Goal: Task Accomplishment & Management: Manage account settings

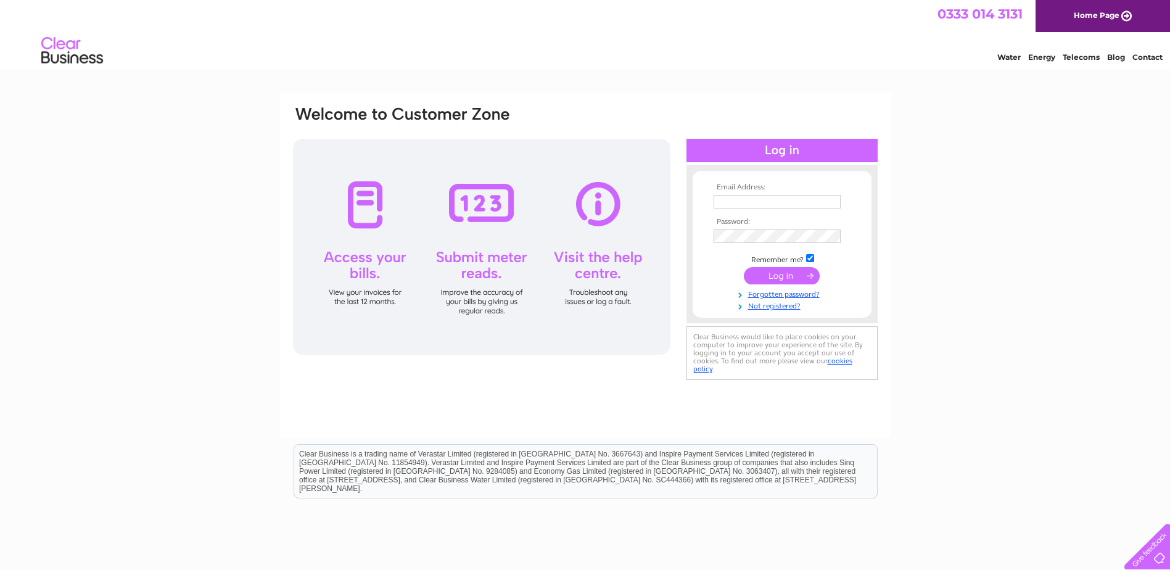
click at [801, 199] on input "text" at bounding box center [777, 202] width 127 height 14
type input "jane@ramh.org"
click at [797, 200] on input "jane@ramh.org" at bounding box center [778, 202] width 128 height 15
click at [779, 205] on input "text" at bounding box center [778, 202] width 128 height 15
type input "jane@ramh.org"
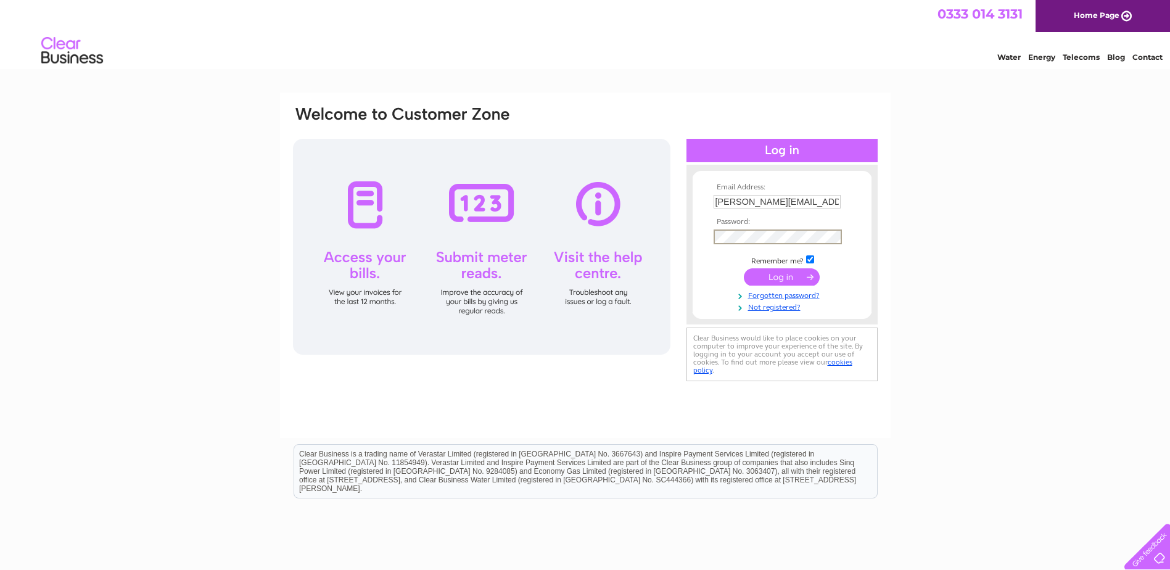
click at [744, 268] on input "submit" at bounding box center [782, 276] width 76 height 17
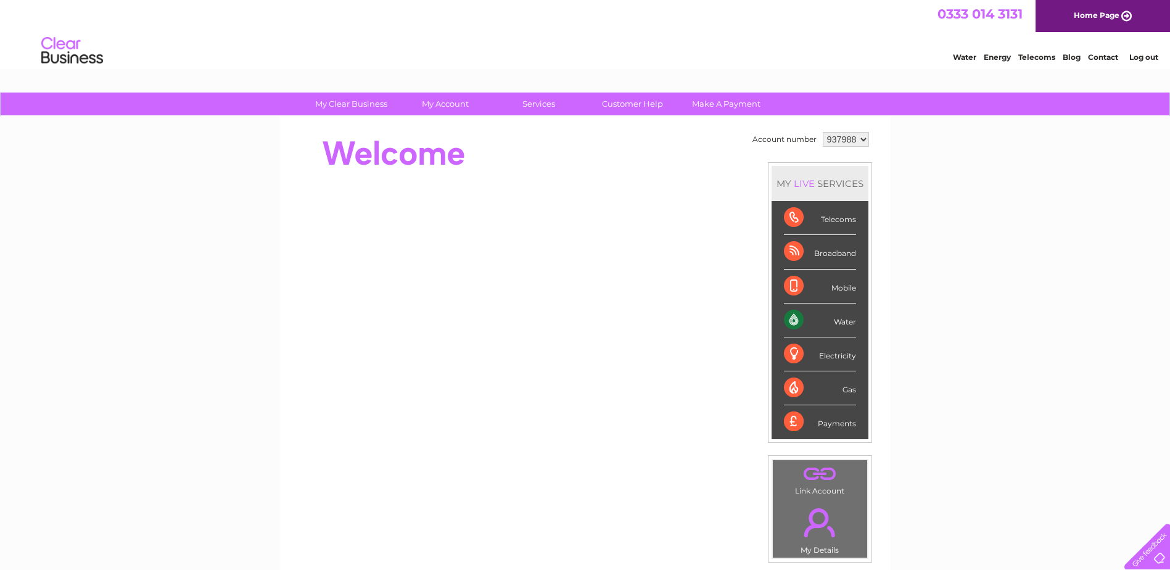
click at [934, 197] on div "My Clear Business Login Details My Details My Preferences Link Account My Accou…" at bounding box center [585, 439] width 1170 height 693
click at [991, 249] on div "My Clear Business Login Details My Details My Preferences Link Account My Accou…" at bounding box center [585, 439] width 1170 height 693
click at [641, 99] on link "Customer Help" at bounding box center [633, 104] width 102 height 23
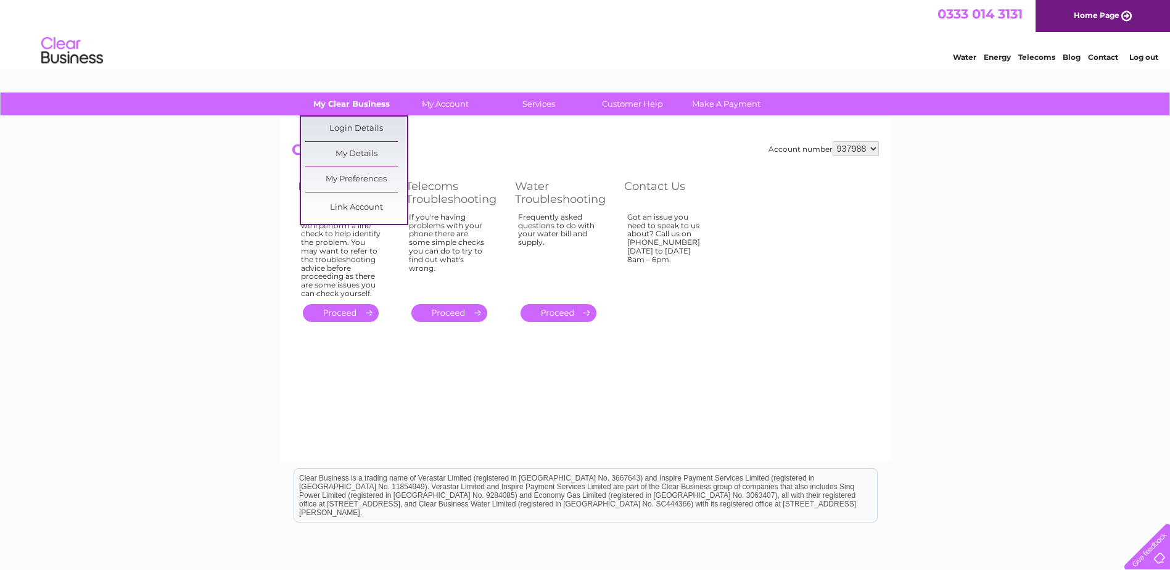
click at [359, 107] on link "My Clear Business" at bounding box center [351, 104] width 102 height 23
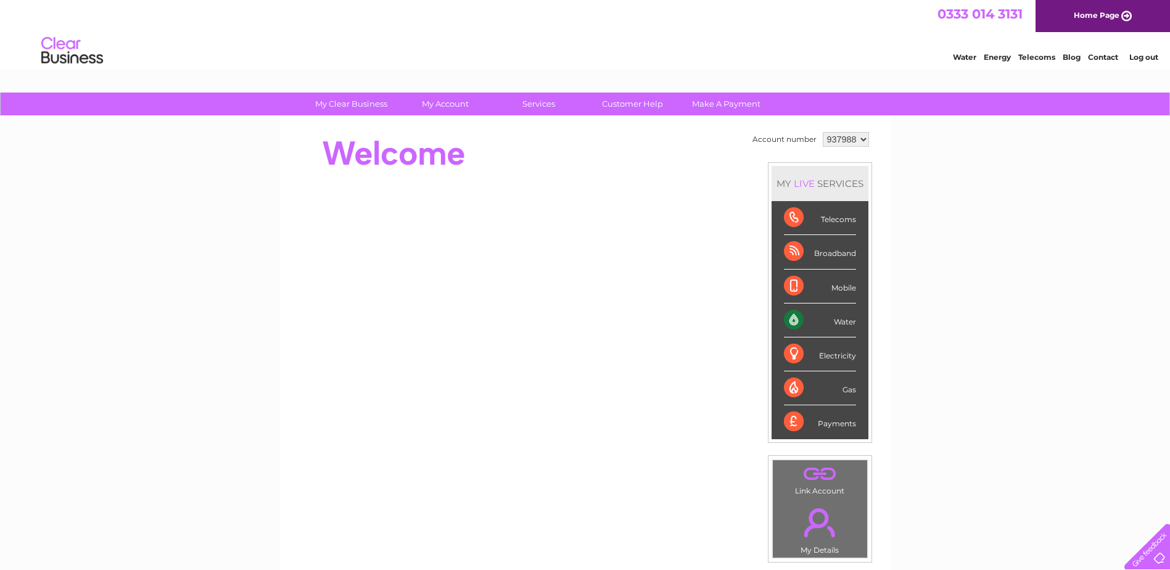
click at [252, 253] on div "My Clear Business Login Details My Details My Preferences Link Account My Accou…" at bounding box center [585, 439] width 1170 height 693
click at [850, 324] on div "Water" at bounding box center [820, 320] width 72 height 34
click at [787, 318] on div "Water" at bounding box center [820, 320] width 72 height 34
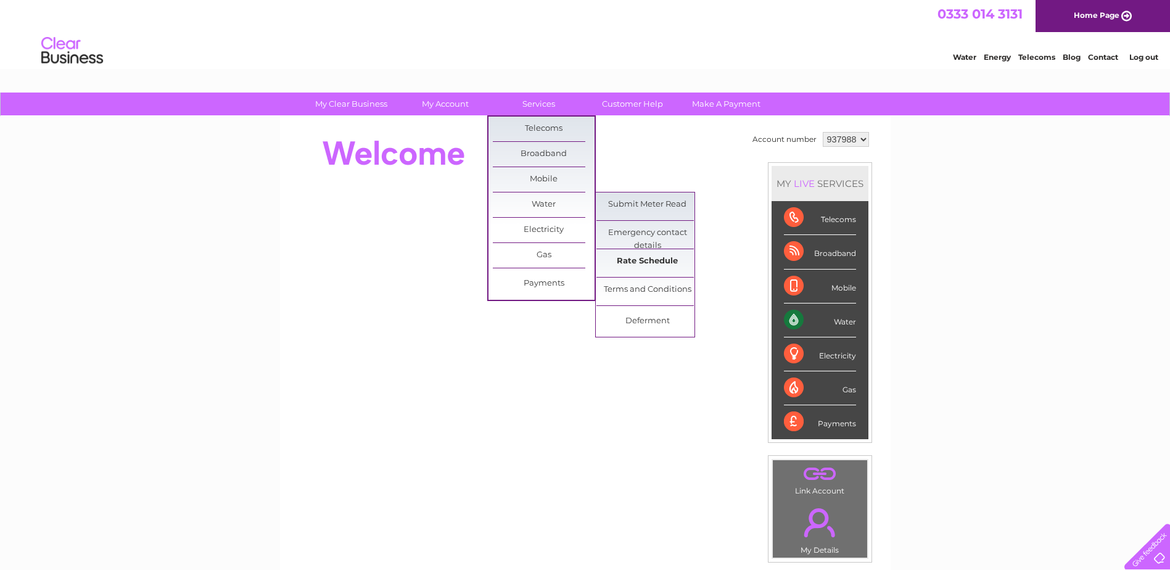
click at [627, 262] on link "Rate Schedule" at bounding box center [647, 261] width 102 height 25
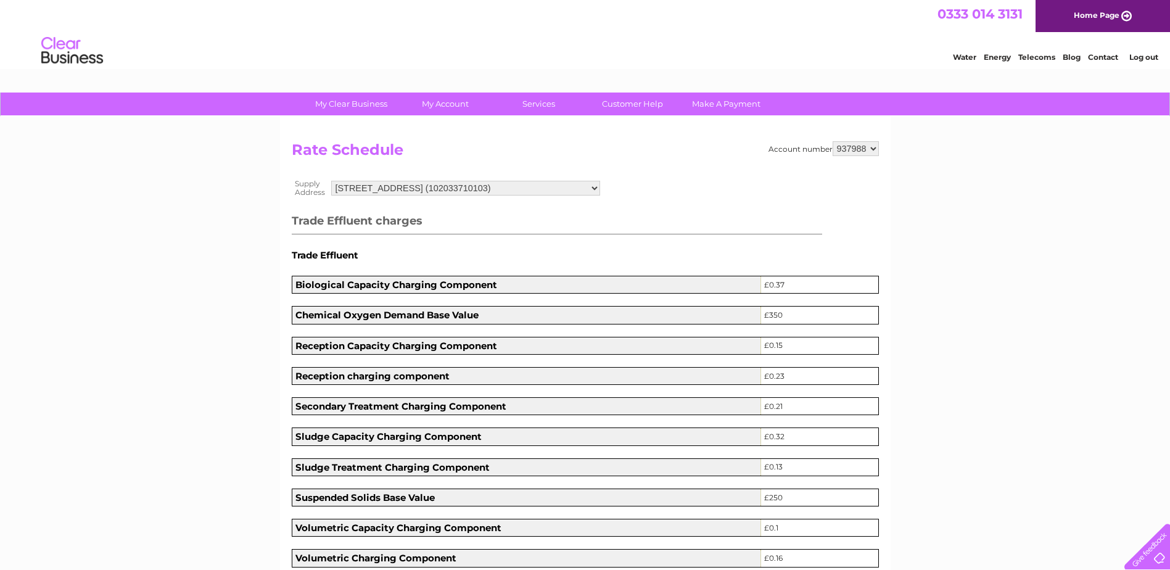
click at [602, 189] on select "[STREET_ADDRESS] (102033710103) [STREET_ADDRESS] (101501630102) [GEOGRAPHIC_DAT…" at bounding box center [467, 188] width 270 height 16
select select "526414"
click at [332, 180] on select "[STREET_ADDRESS] (102033710103) [STREET_ADDRESS] (101501630102) [GEOGRAPHIC_DAT…" at bounding box center [467, 188] width 270 height 16
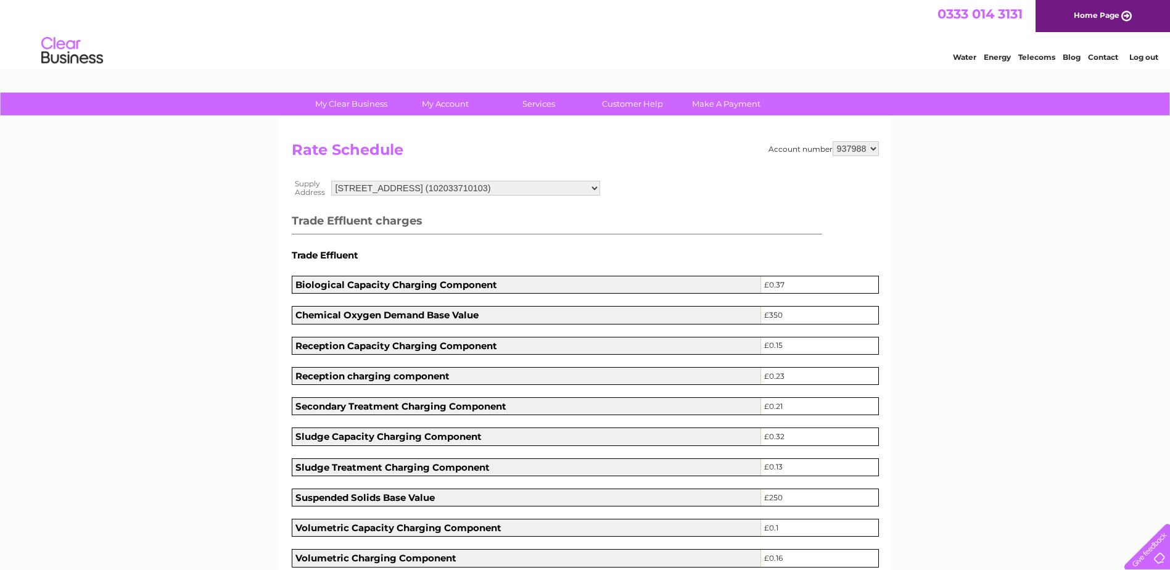
click at [602, 189] on select "26F Balgownie Crescent, Thornliebank, Glasgow, Lanarkshire, G46 7ET (1020337101…" at bounding box center [467, 188] width 270 height 16
select select "524788"
click at [332, 180] on select "26F Balgownie Crescent, Thornliebank, Glasgow, Lanarkshire, G46 7ET (1020337101…" at bounding box center [467, 188] width 270 height 16
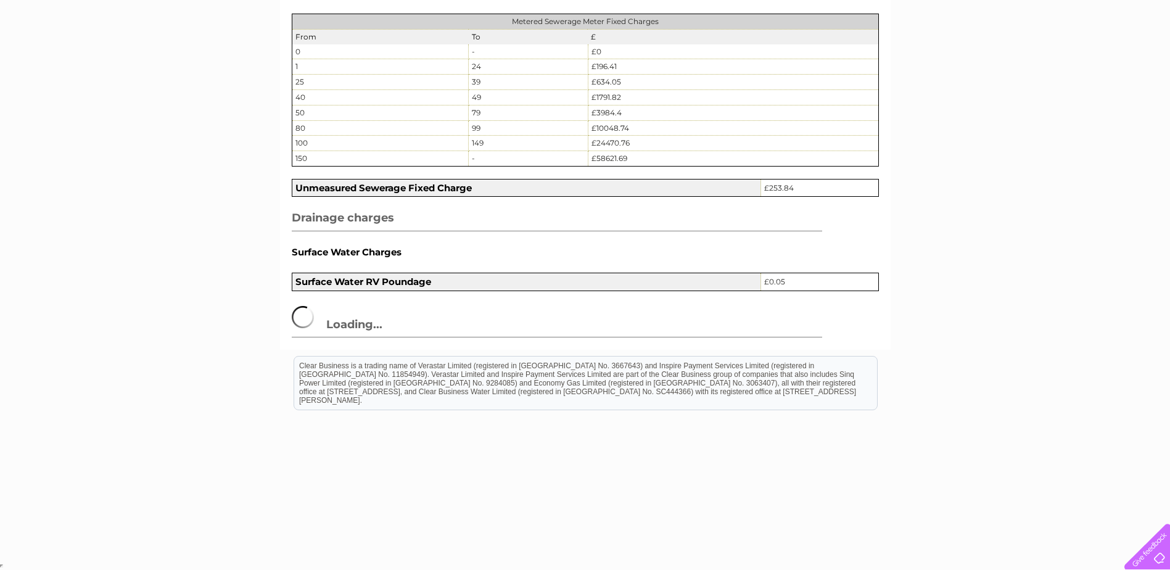
scroll to position [1405, 0]
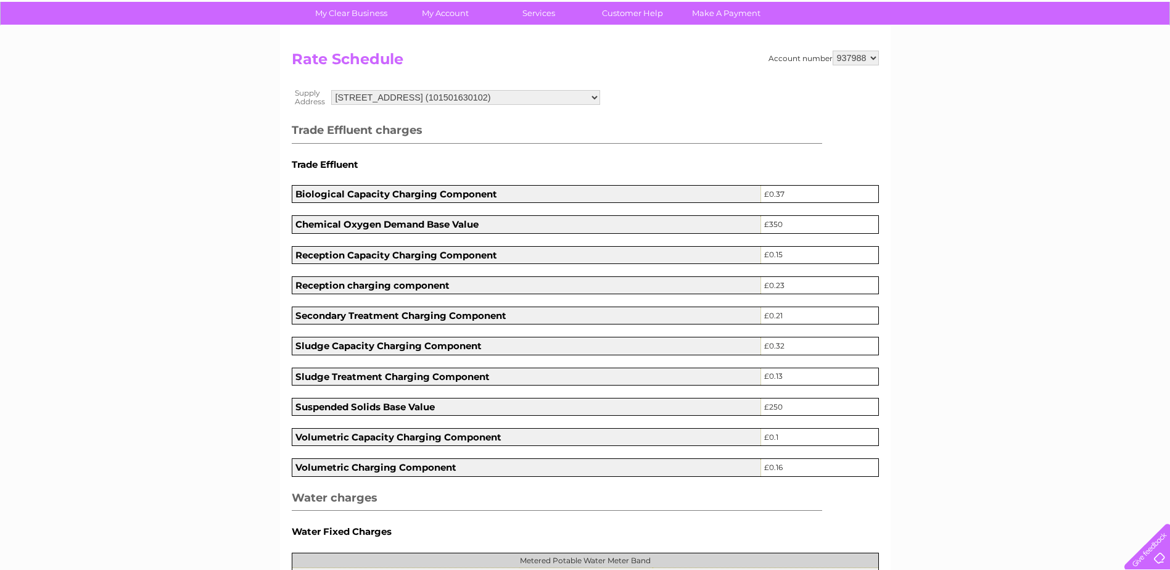
scroll to position [0, 0]
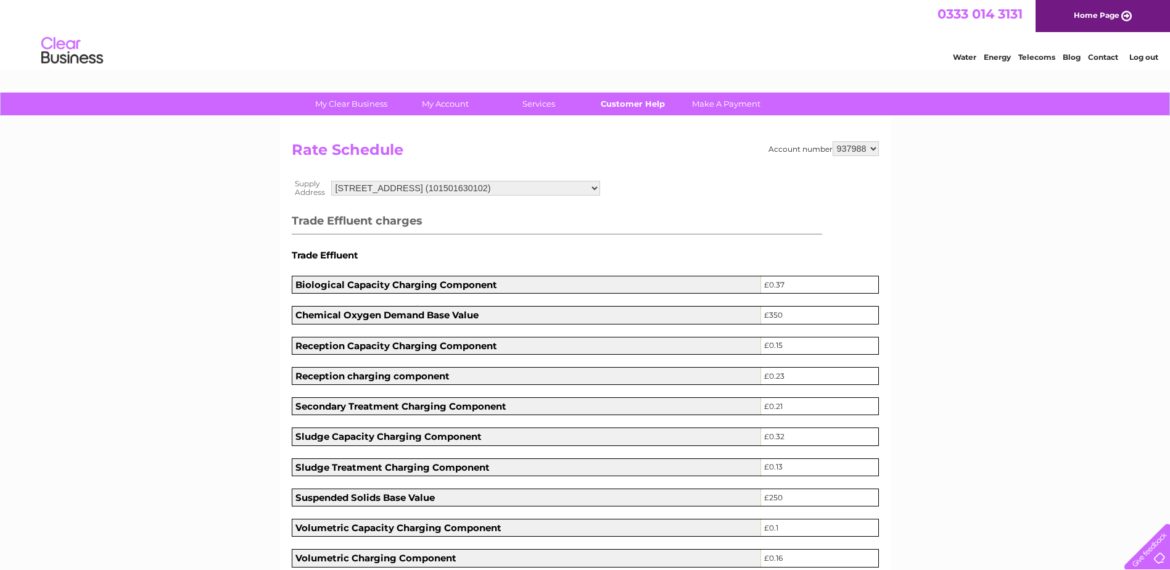
click at [622, 102] on link "Customer Help" at bounding box center [633, 104] width 102 height 23
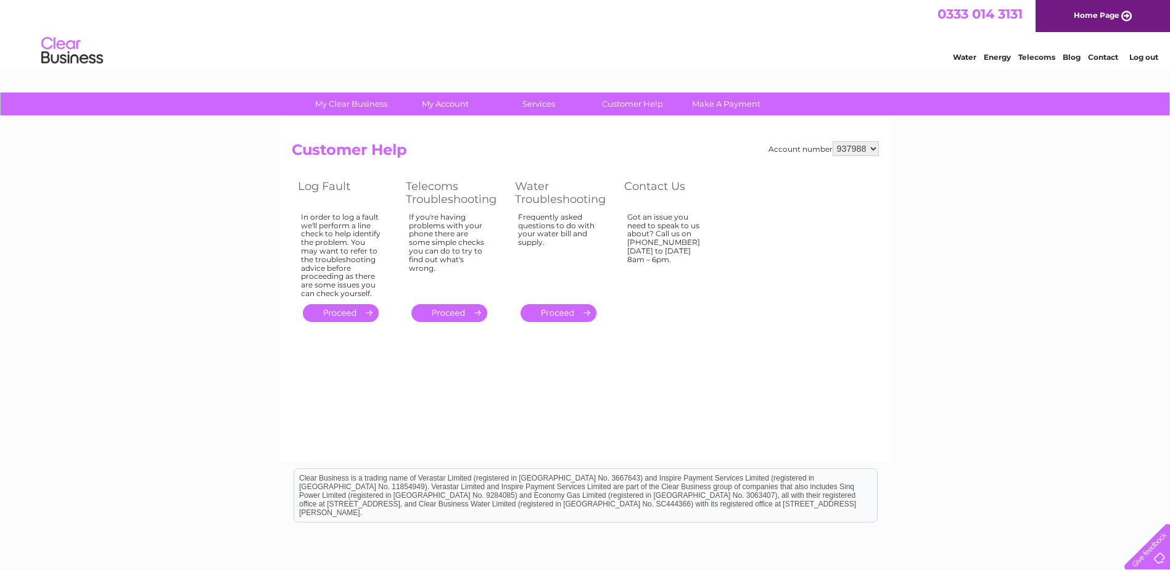
click at [965, 59] on link "Water" at bounding box center [964, 56] width 23 height 9
click at [215, 268] on div "My Clear Business Login Details My Details My Preferences Link Account My Accou…" at bounding box center [585, 383] width 1170 height 580
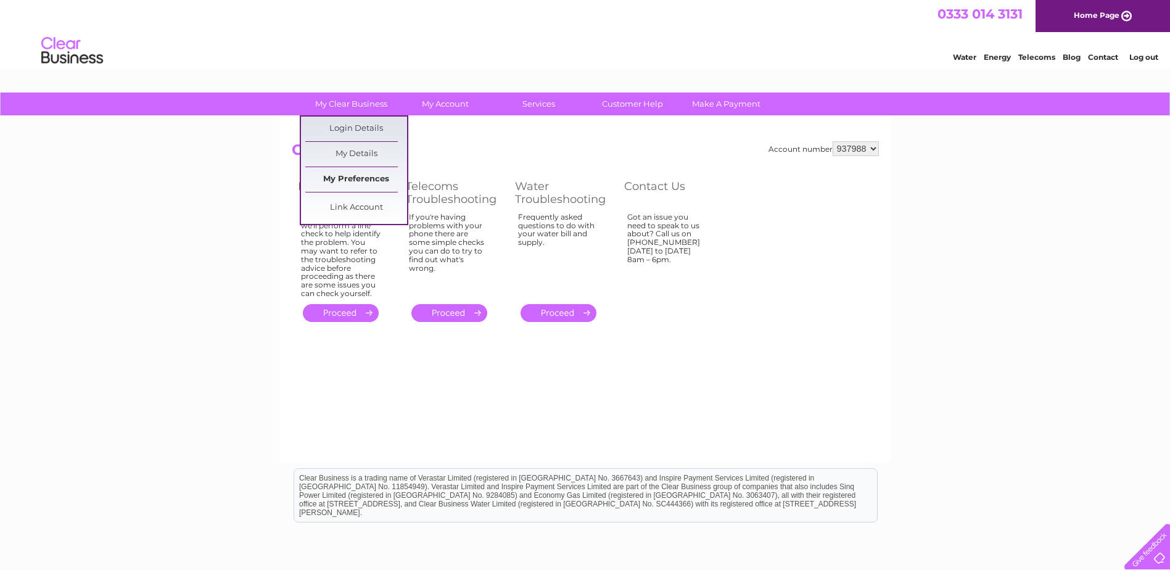
click at [352, 180] on link "My Preferences" at bounding box center [356, 179] width 102 height 25
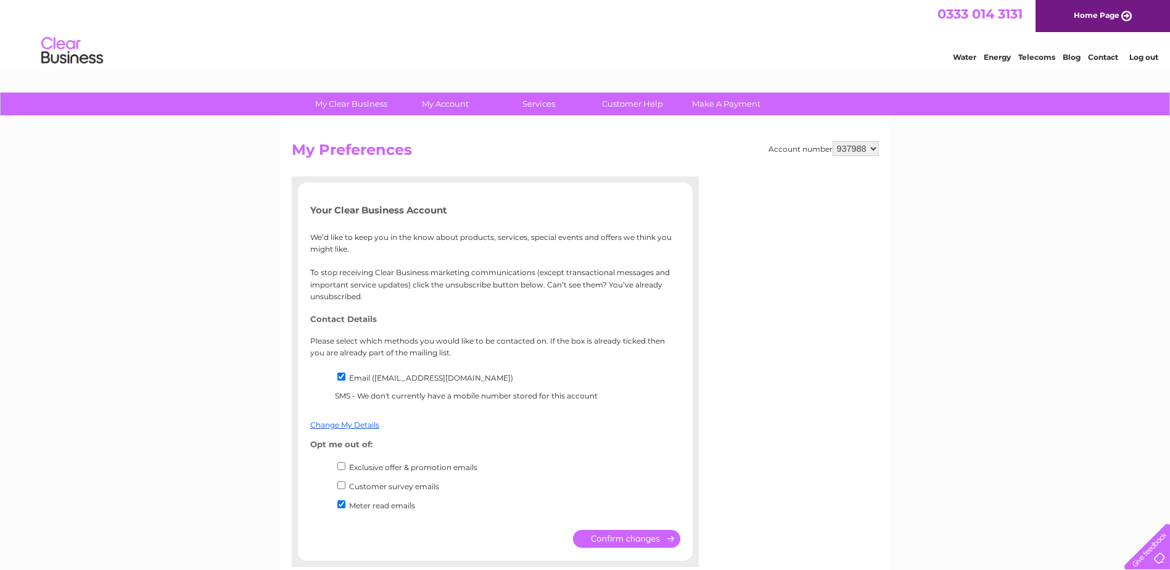
click at [159, 232] on div "My Clear Business Login Details My Details My Preferences Link Account My Accou…" at bounding box center [585, 441] width 1170 height 697
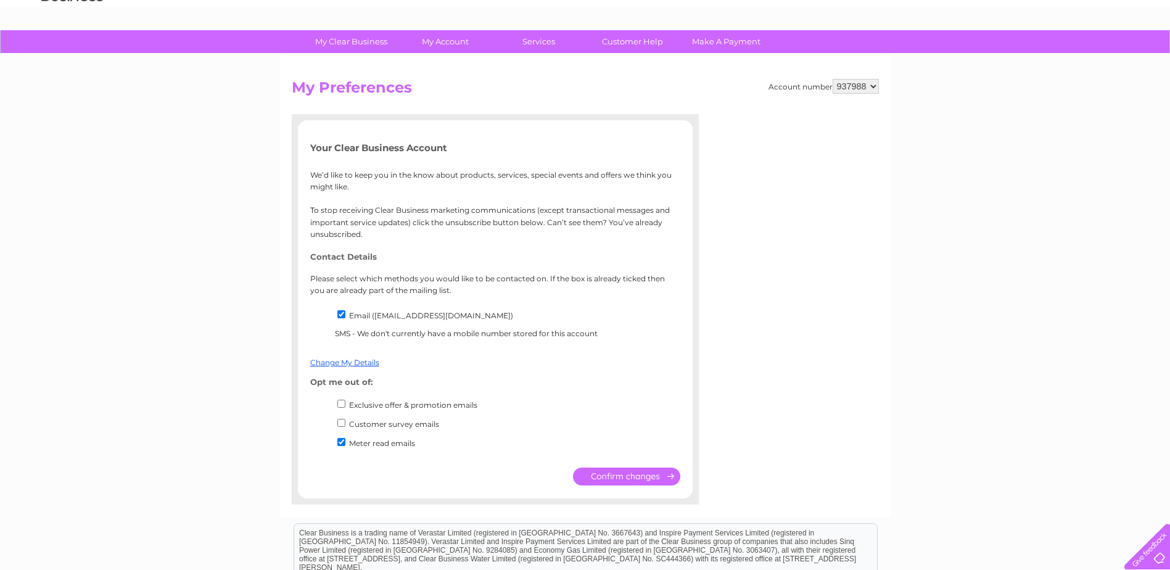
scroll to position [62, 0]
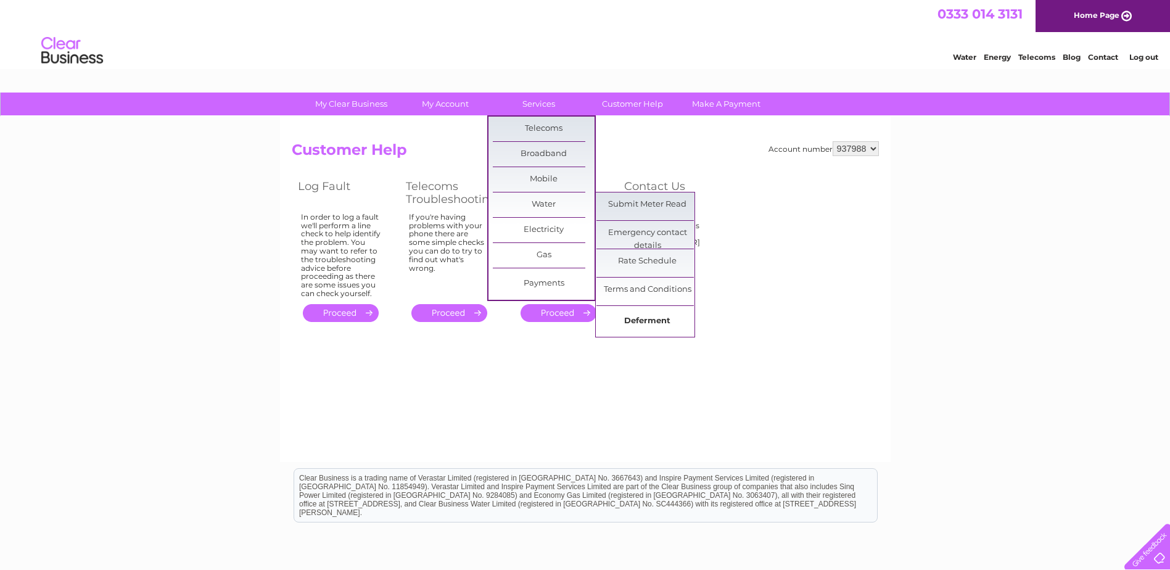
click at [648, 323] on link "Deferment" at bounding box center [647, 321] width 102 height 25
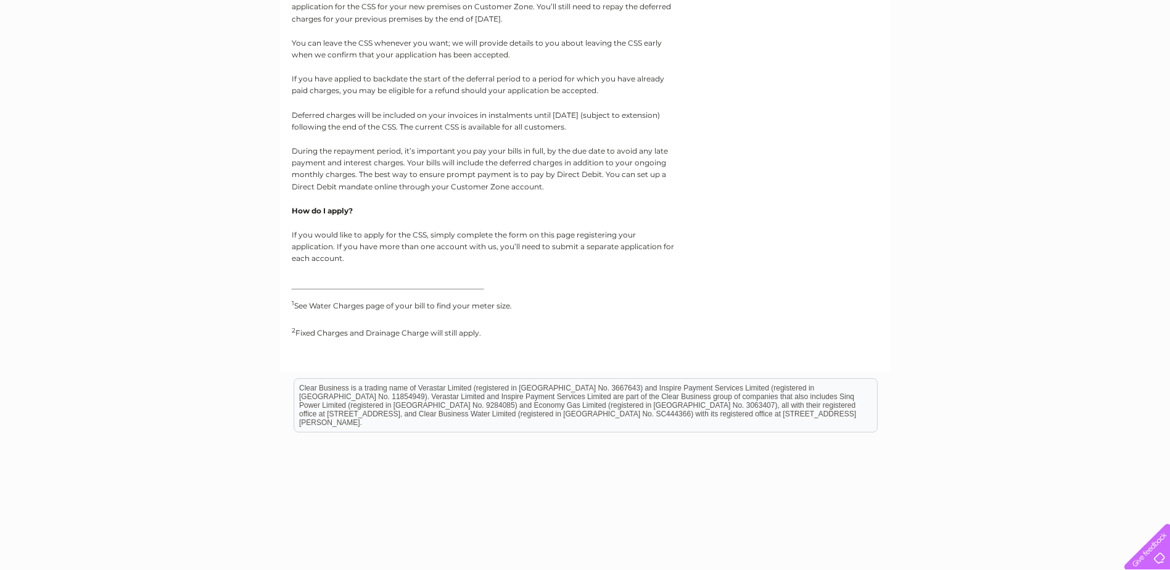
scroll to position [772, 0]
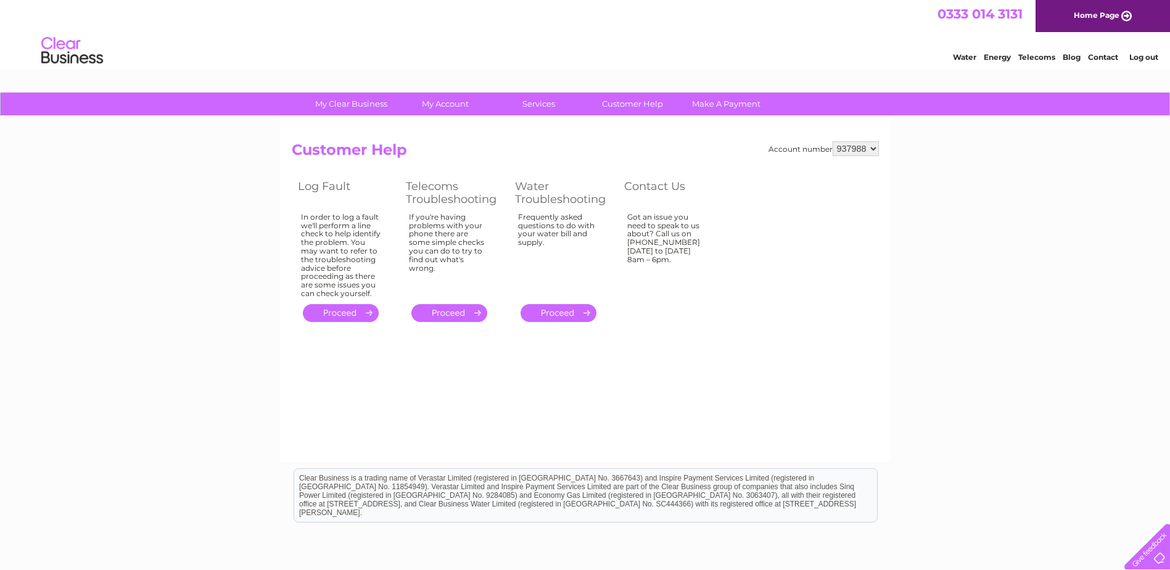
drag, startPoint x: 218, startPoint y: 249, endPoint x: 231, endPoint y: 249, distance: 13.6
click at [217, 249] on div "My Clear Business Login Details My Details My Preferences Link Account My Accou…" at bounding box center [585, 383] width 1170 height 580
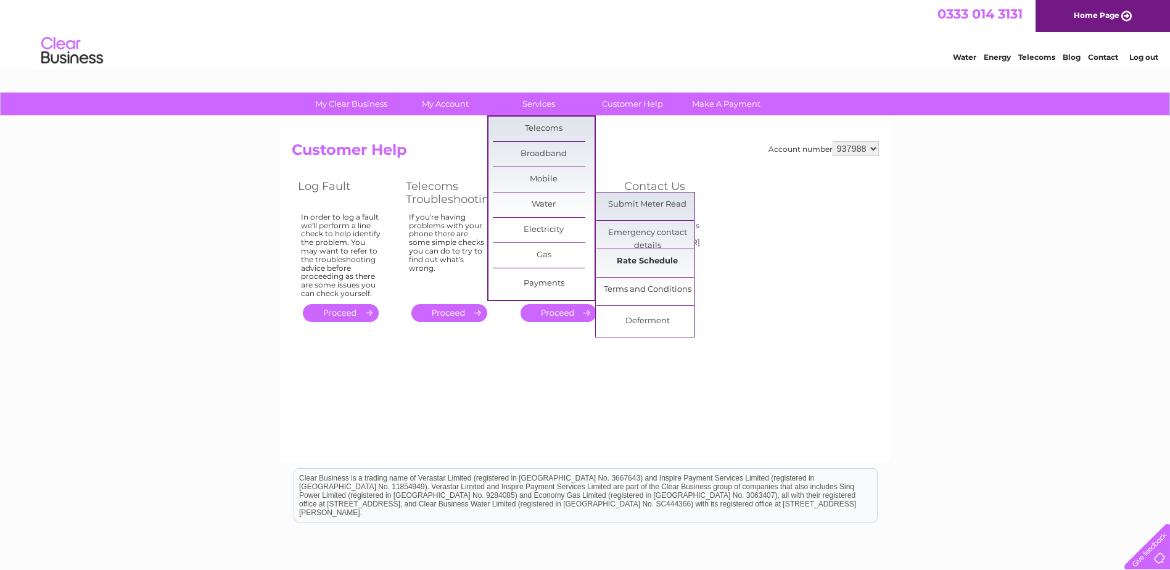
click at [625, 260] on link "Rate Schedule" at bounding box center [647, 261] width 102 height 25
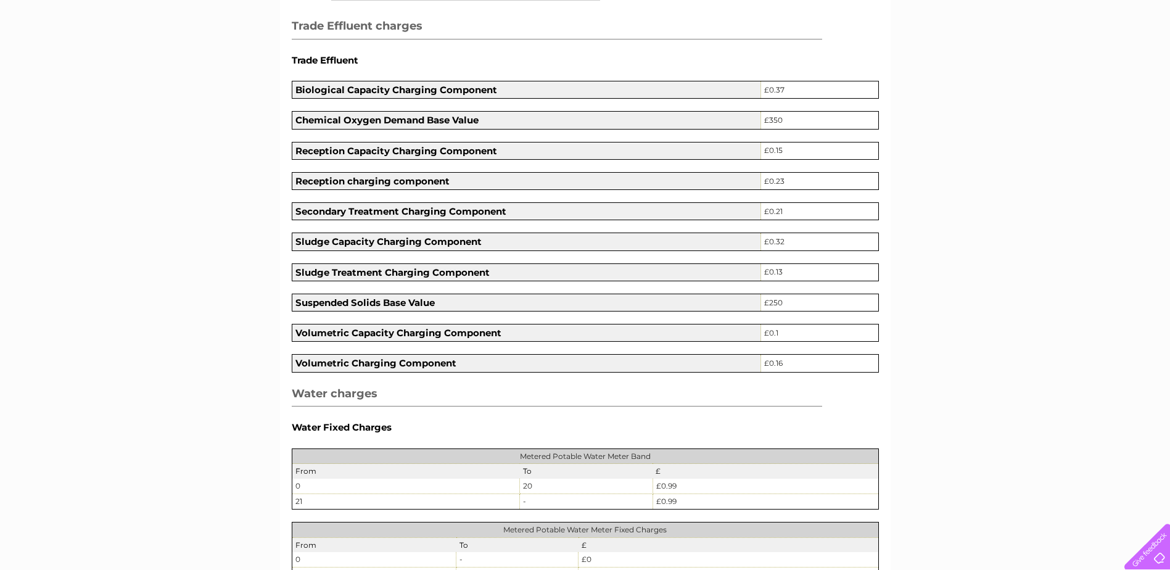
scroll to position [62, 0]
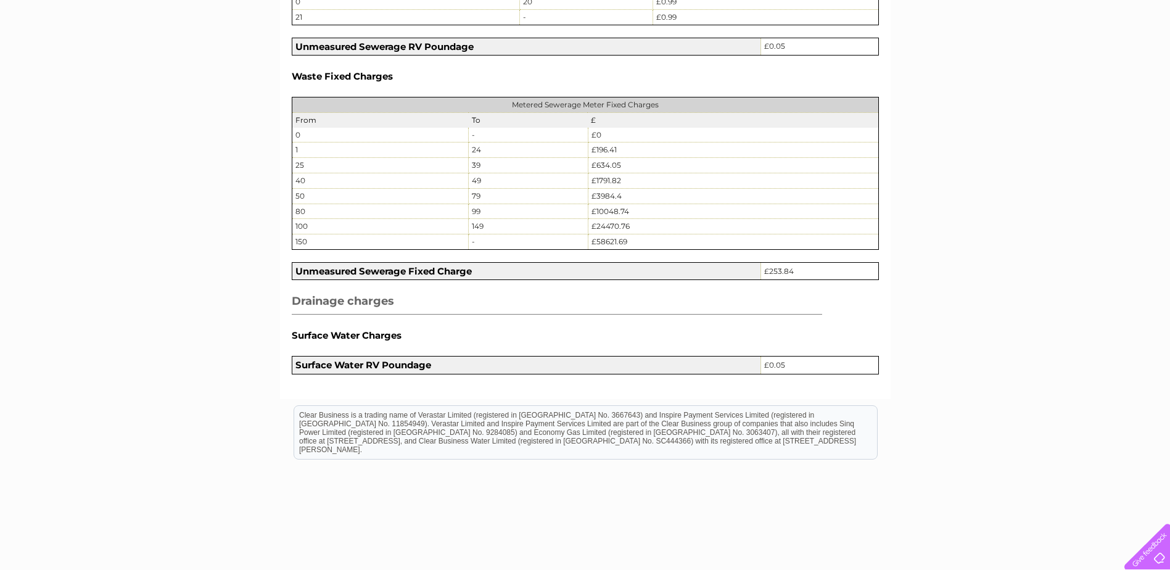
scroll to position [1405, 0]
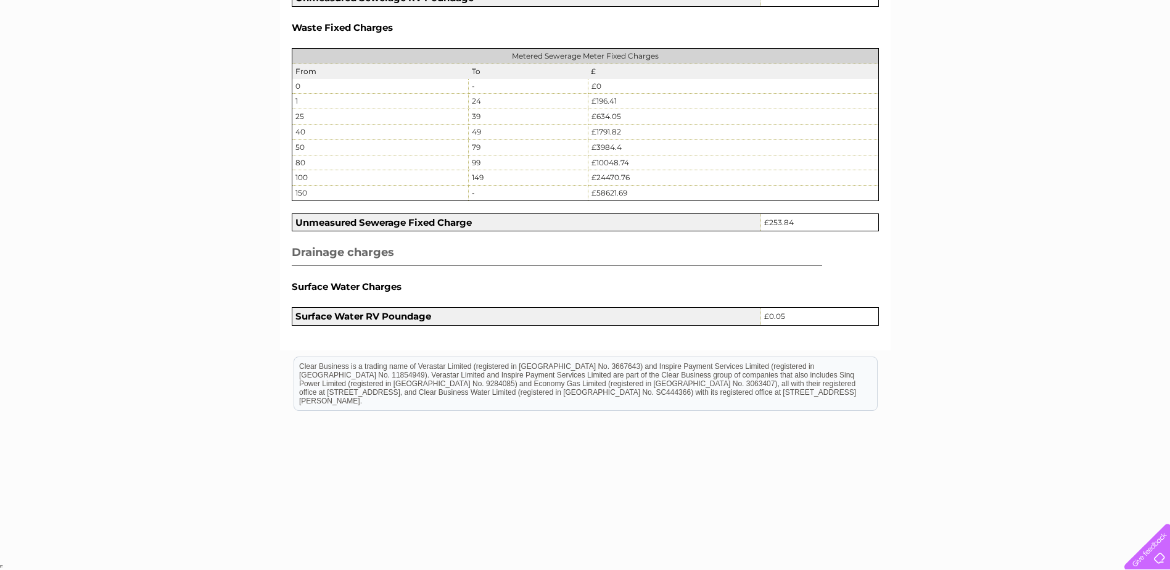
click at [178, 374] on html "Clear Business is a trading name of Verastar Limited (registered in [GEOGRAPHIC…" at bounding box center [585, 389] width 1170 height 79
click at [173, 367] on html "Clear Business is a trading name of Verastar Limited (registered in [GEOGRAPHIC…" at bounding box center [585, 389] width 1170 height 79
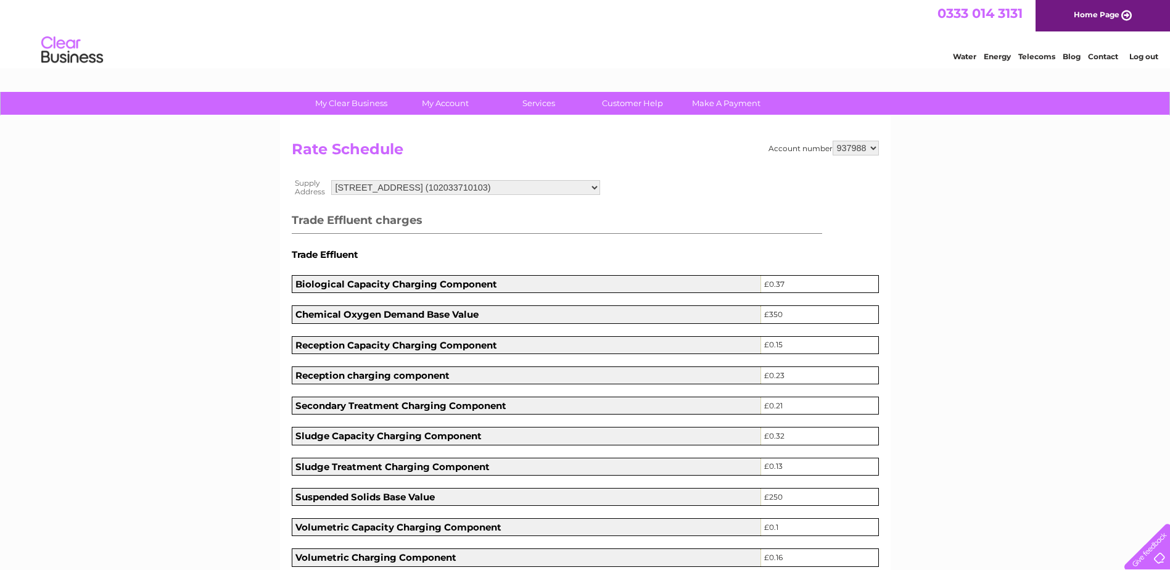
scroll to position [0, 0]
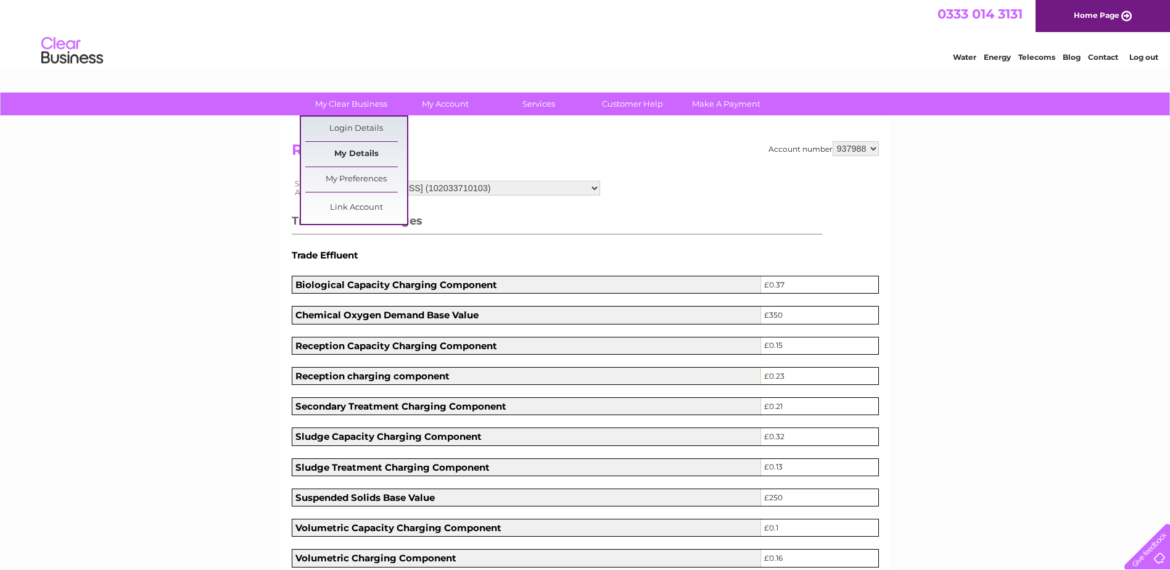
click at [355, 149] on link "My Details" at bounding box center [356, 154] width 102 height 25
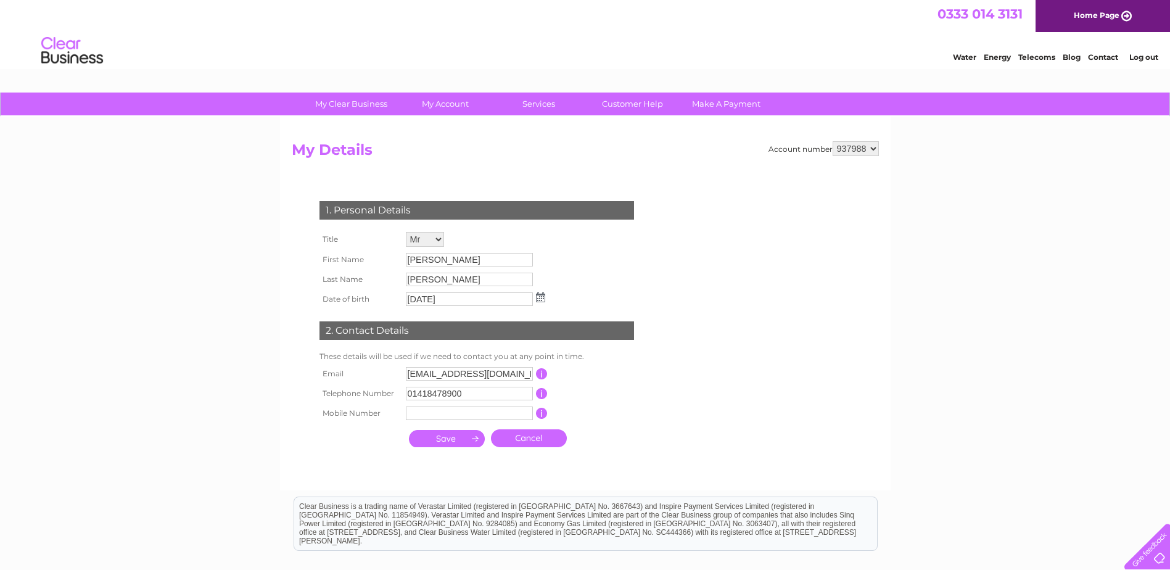
click at [439, 240] on select "Mr Mrs Ms Miss Dr Rev Prof Other" at bounding box center [425, 239] width 38 height 15
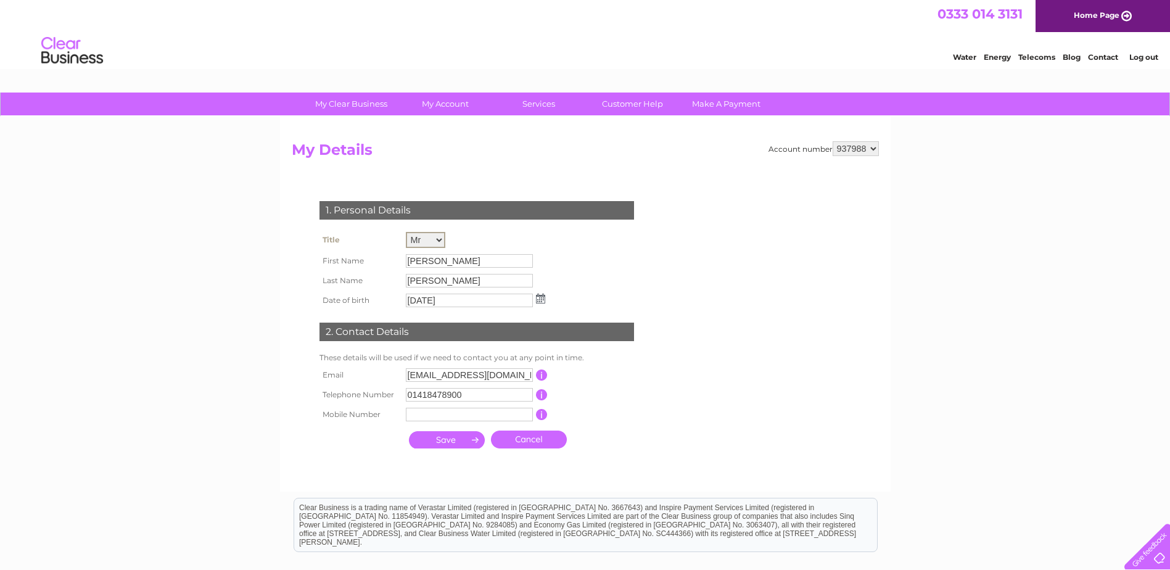
select select "Miss"
click at [406, 232] on select "Mr Mrs Ms Miss Dr Rev Prof Other" at bounding box center [425, 240] width 39 height 16
drag, startPoint x: 433, startPoint y: 260, endPoint x: 292, endPoint y: 251, distance: 140.9
click at [292, 251] on div "1. Personal Details Title Mr Mrs Ms Miss Dr Rev Prof Other First Name [PERSON_N…" at bounding box center [479, 322] width 375 height 266
drag, startPoint x: 292, startPoint y: 251, endPoint x: 456, endPoint y: 263, distance: 163.8
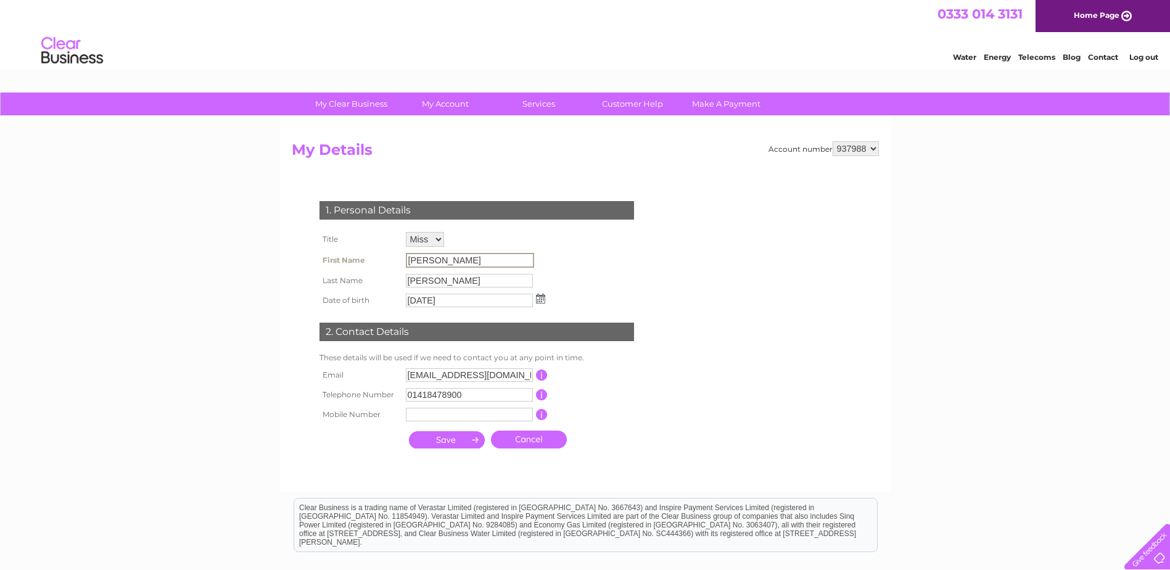
click at [456, 263] on input "[PERSON_NAME]" at bounding box center [470, 260] width 128 height 15
drag, startPoint x: 442, startPoint y: 258, endPoint x: 376, endPoint y: 257, distance: 66.0
click at [376, 257] on tr "First Name [PERSON_NAME]" at bounding box center [432, 260] width 232 height 21
click at [496, 262] on input "[PERSON_NAME]" at bounding box center [470, 260] width 128 height 15
click at [448, 255] on input "[PERSON_NAME]" at bounding box center [470, 260] width 128 height 15
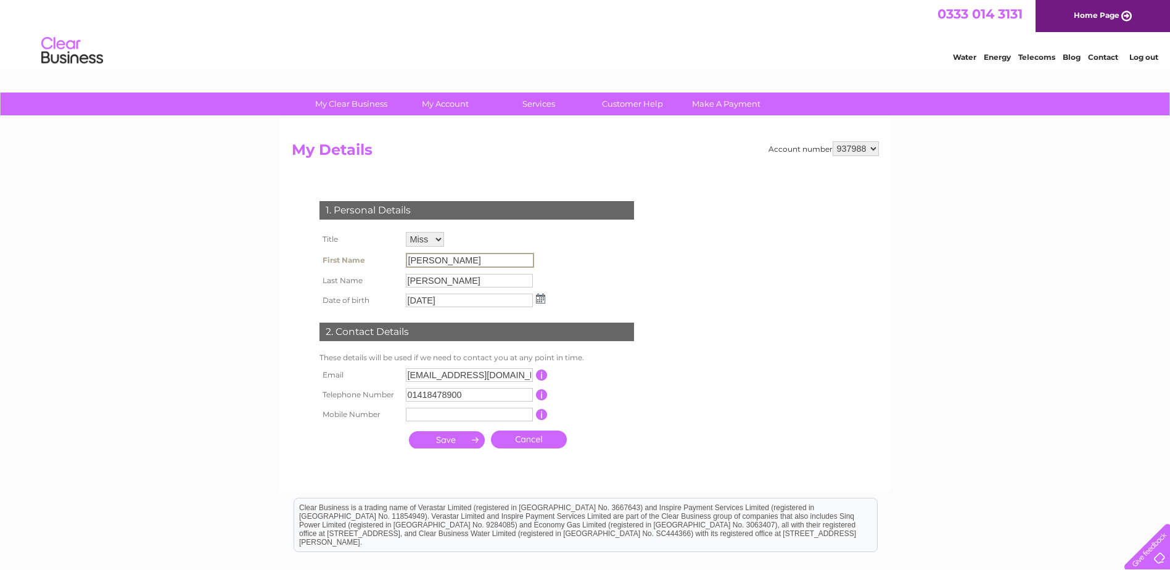
click at [429, 261] on input "[PERSON_NAME]" at bounding box center [470, 260] width 128 height 15
click at [299, 246] on div "1. Personal Details Title Mr Mrs Ms Miss Dr Rev Prof Other First Name [PERSON_N…" at bounding box center [479, 322] width 375 height 266
click at [459, 278] on input "[PERSON_NAME]" at bounding box center [470, 280] width 128 height 15
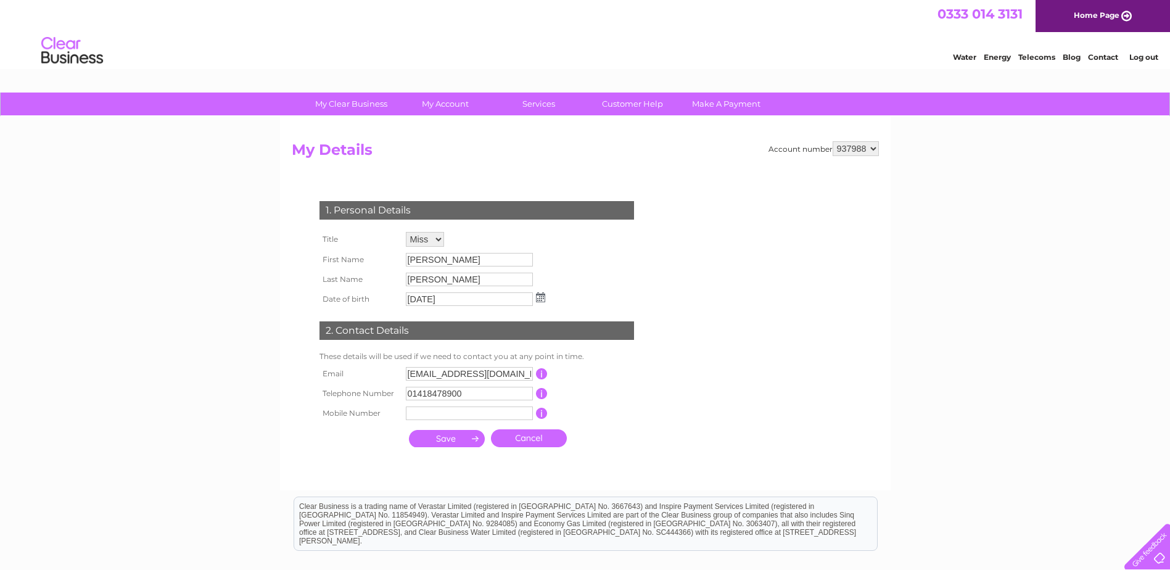
click at [669, 238] on form "Account number 937988 My Details 1. Personal Details Title Mr Mrs Ms Miss Dr Re…" at bounding box center [585, 309] width 587 height 337
click at [243, 217] on div "My Clear Business Login Details My Details My Preferences Link Account My Accou…" at bounding box center [585, 397] width 1170 height 609
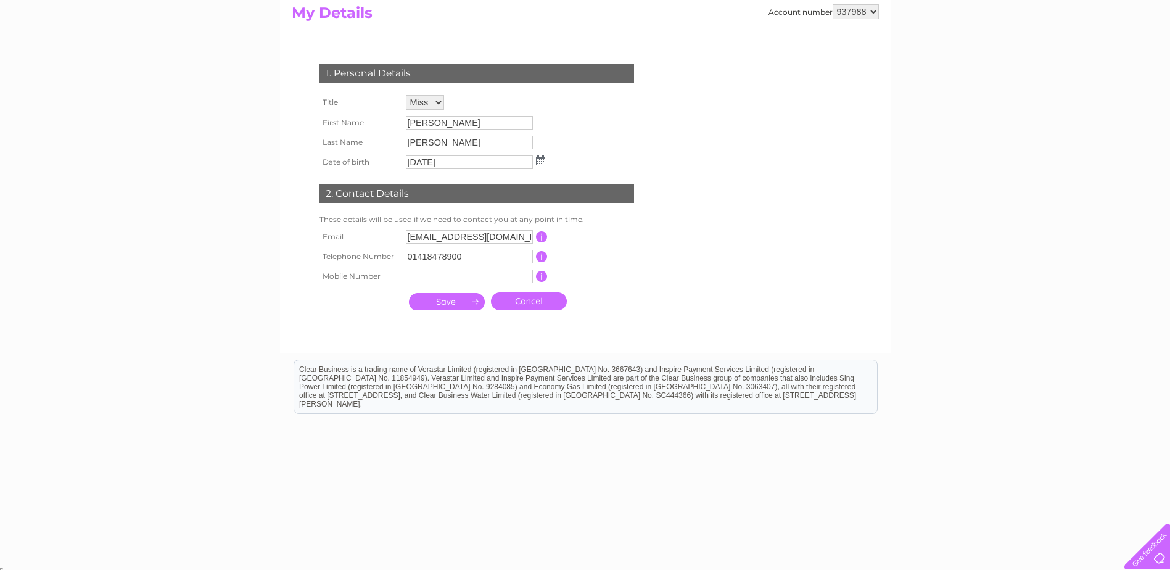
scroll to position [141, 0]
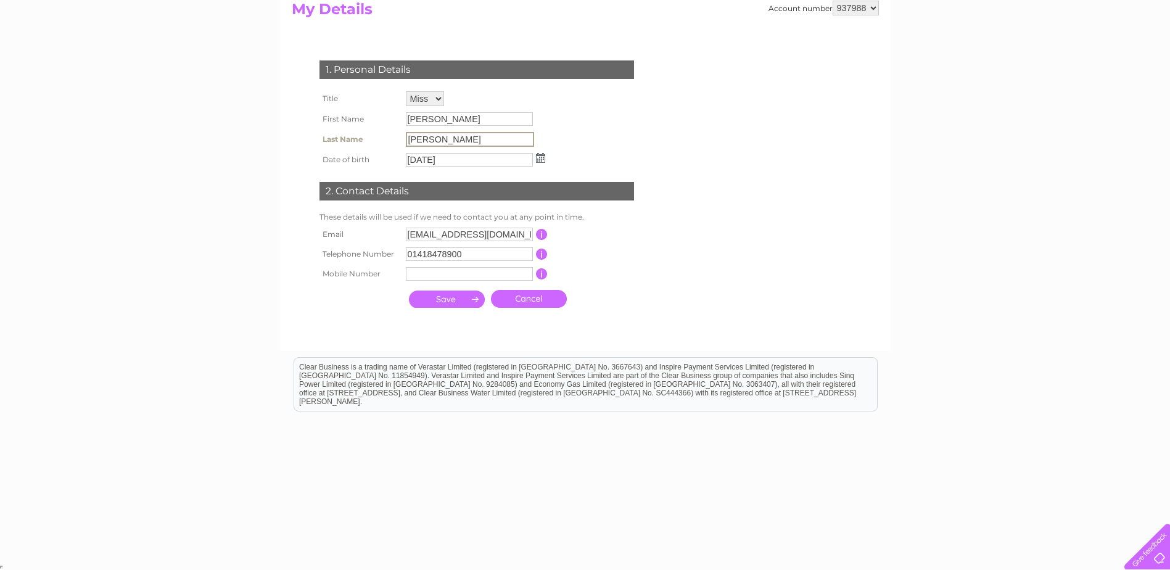
click at [435, 139] on input "[PERSON_NAME]" at bounding box center [470, 139] width 128 height 15
click at [596, 116] on div "1. Personal Details Title Mr Mrs Ms Miss Dr Rev Prof Other First Name [PERSON_N…" at bounding box center [479, 180] width 375 height 265
click at [446, 302] on input "submit" at bounding box center [447, 297] width 76 height 17
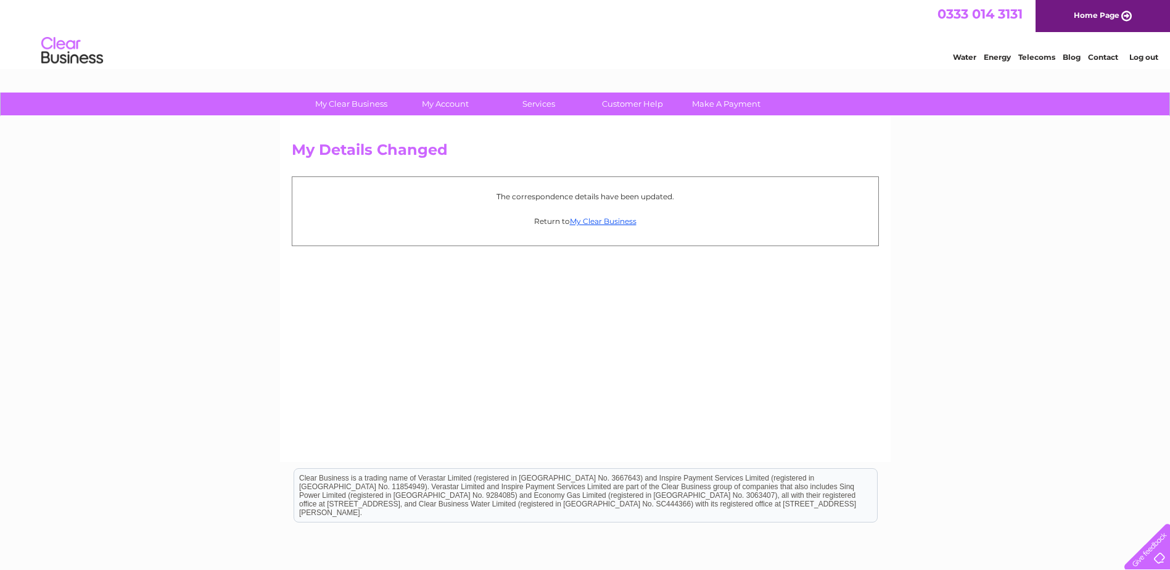
click at [334, 285] on div "My Details Changed The correspondence details have been updated. Return to My C…" at bounding box center [585, 289] width 611 height 345
drag, startPoint x: 184, startPoint y: 273, endPoint x: 173, endPoint y: 272, distance: 10.6
click at [178, 272] on div "My Clear Business Login Details My Details My Preferences Link Account My Accou…" at bounding box center [585, 383] width 1170 height 580
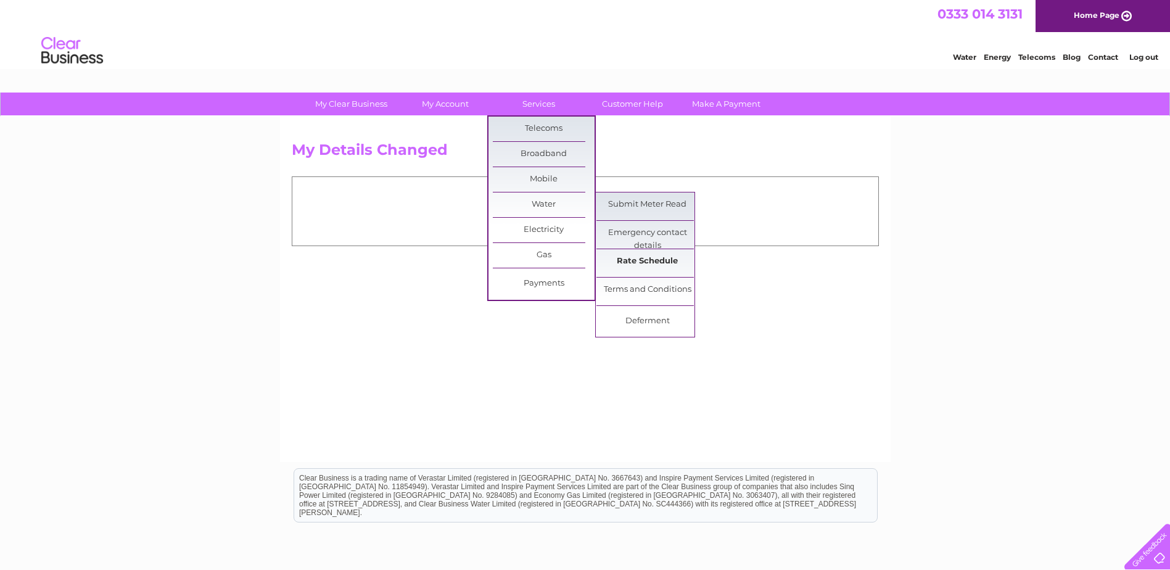
click at [648, 261] on link "Rate Schedule" at bounding box center [647, 261] width 102 height 25
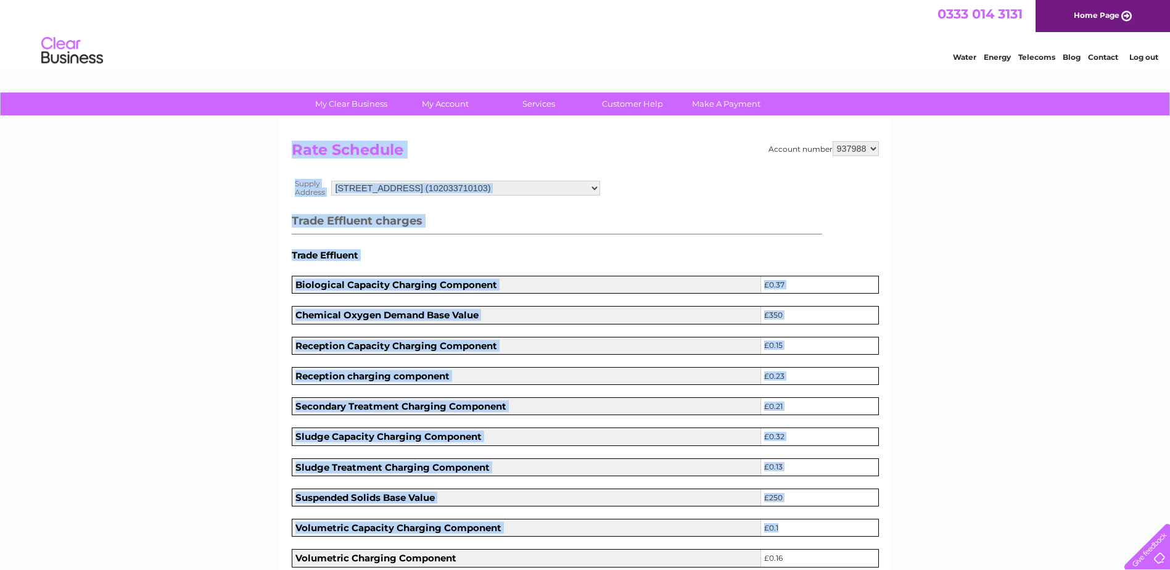
drag, startPoint x: 292, startPoint y: 148, endPoint x: 976, endPoint y: 551, distance: 793.5
drag, startPoint x: 213, startPoint y: 273, endPoint x: 230, endPoint y: 245, distance: 32.9
click at [303, 153] on h2 "Rate Schedule" at bounding box center [585, 152] width 587 height 23
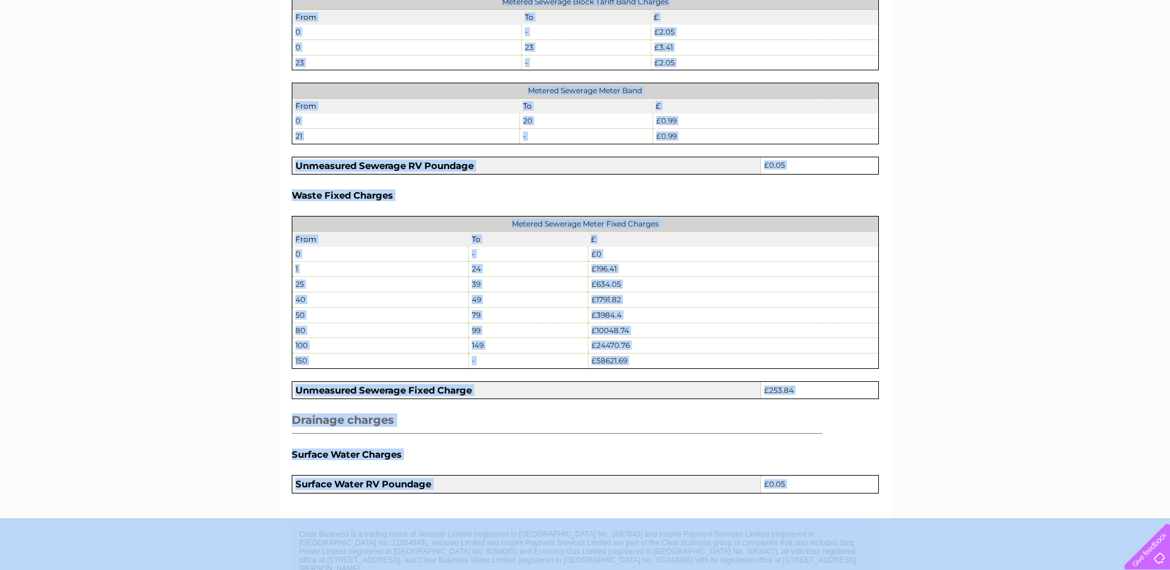
scroll to position [1405, 0]
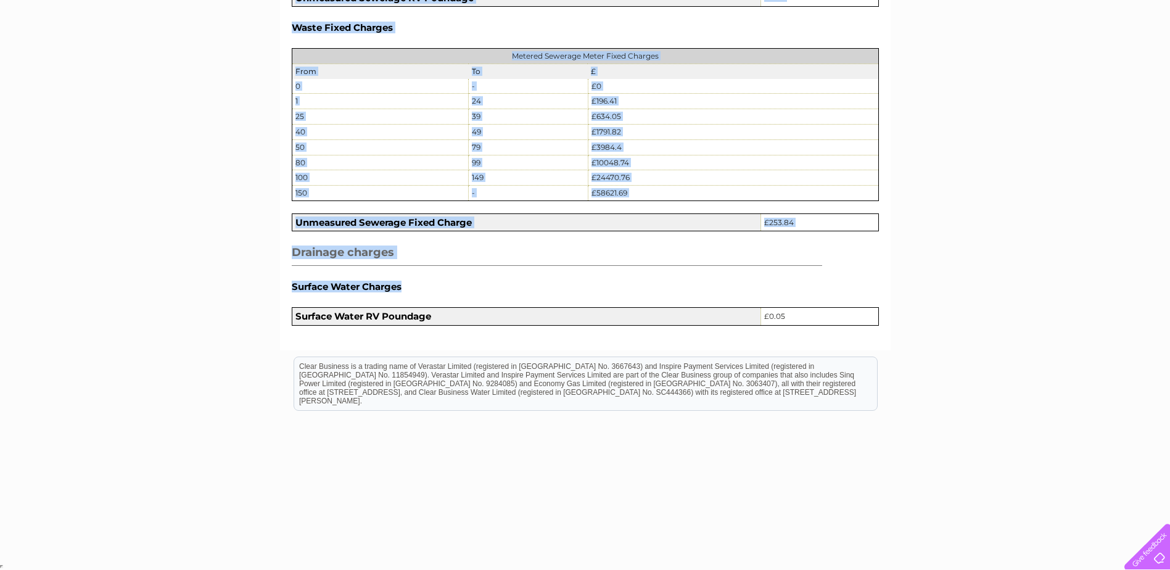
drag, startPoint x: 292, startPoint y: 147, endPoint x: 947, endPoint y: 314, distance: 675.3
copy div "Rate Schedule Supply Address 26F Balgownie Crescent, Thornliebank, Glasgow, Lan…"
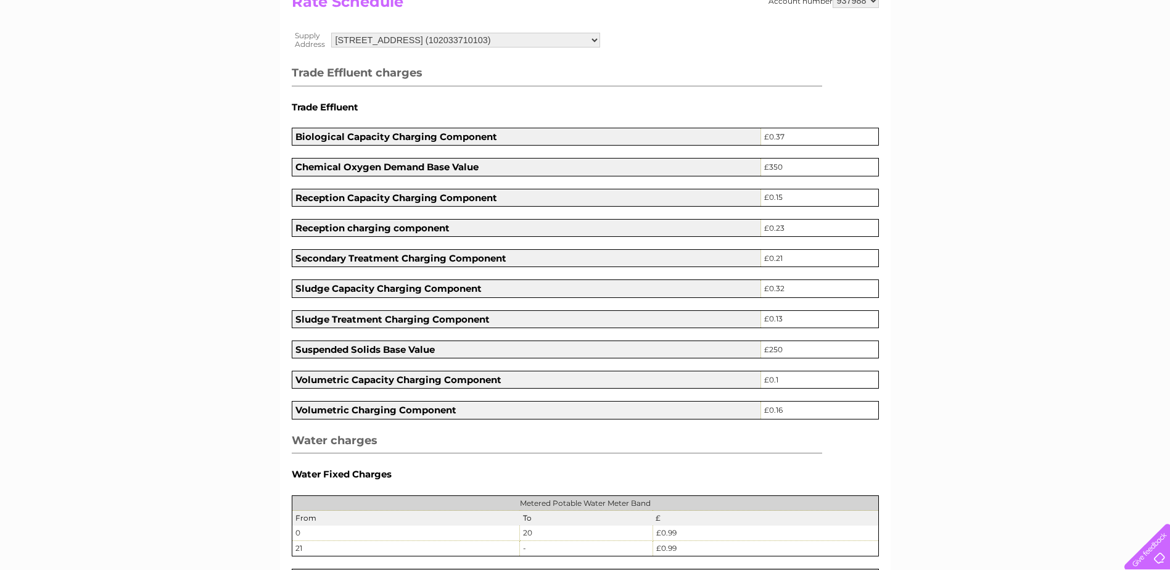
scroll to position [0, 0]
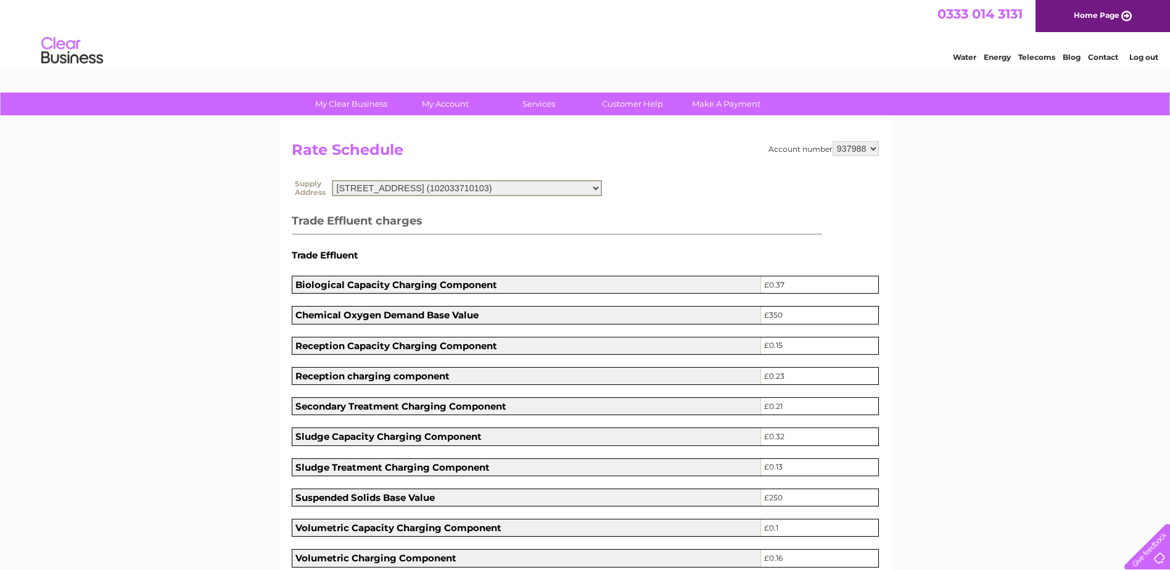
click at [602, 189] on select "26F Balgownie Crescent, Thornliebank, Glasgow, Lanarkshire, G46 7ET (1020337101…" at bounding box center [467, 188] width 270 height 16
click at [332, 180] on select "26F Balgownie Crescent, Thornliebank, Glasgow, Lanarkshire, G46 7ET (1020337101…" at bounding box center [467, 188] width 270 height 16
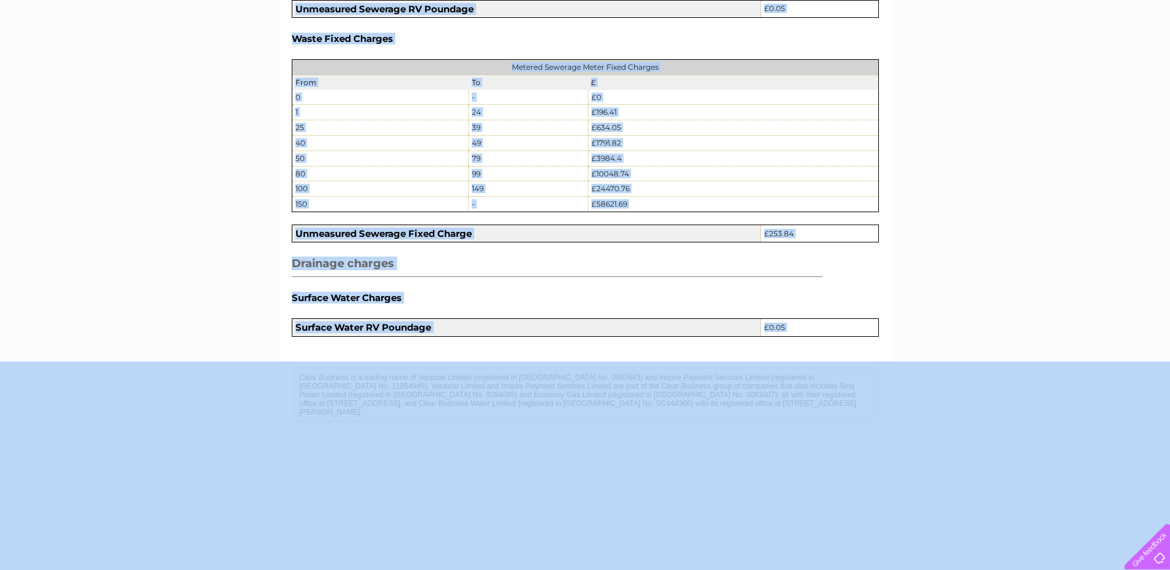
scroll to position [1405, 0]
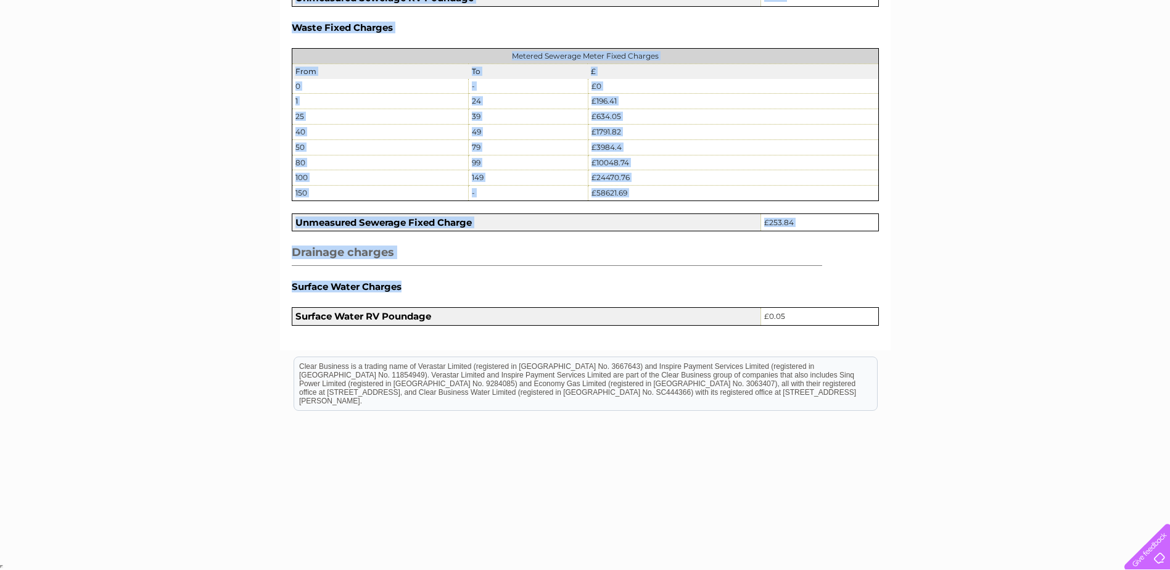
drag, startPoint x: 295, startPoint y: 150, endPoint x: 942, endPoint y: 303, distance: 665.3
copy div "Rate Schedule Supply Address 26F Balgownie Crescent, Thornliebank, Glasgow, Lan…"
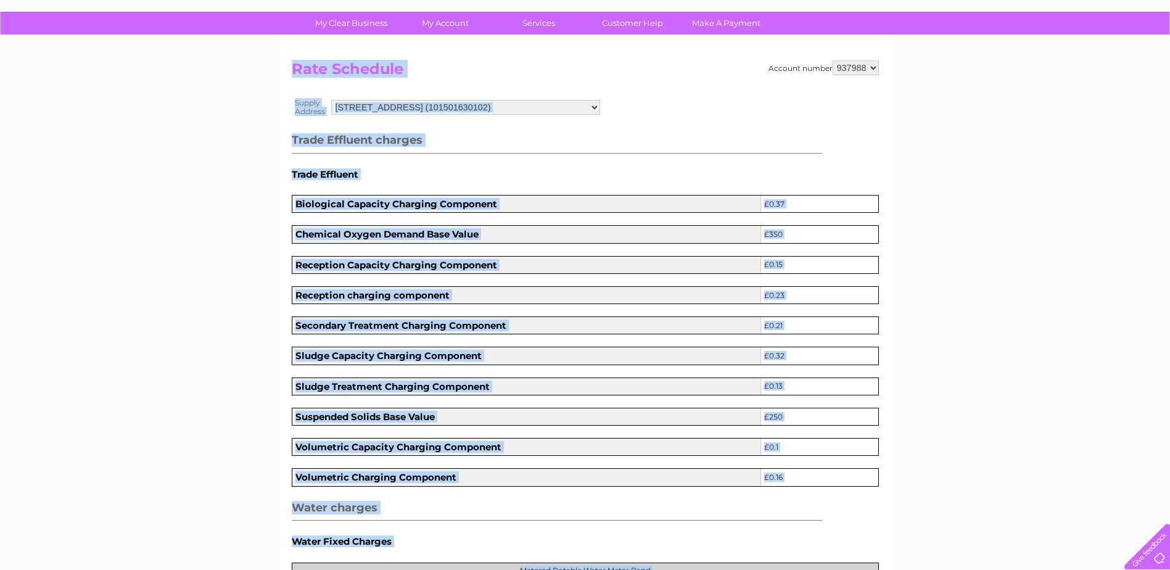
scroll to position [0, 0]
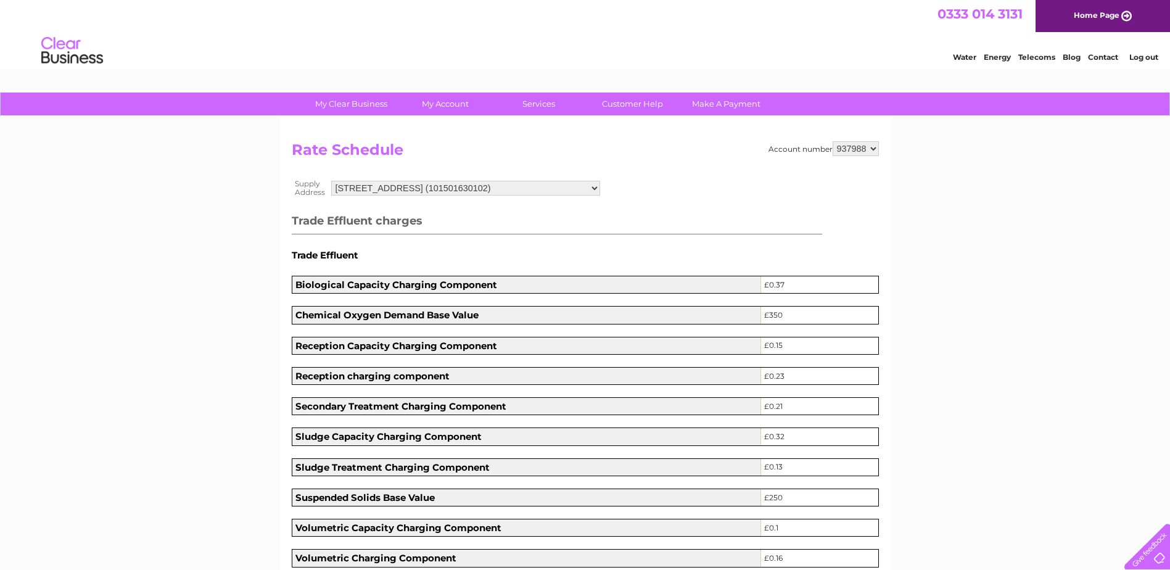
drag, startPoint x: 739, startPoint y: 187, endPoint x: 324, endPoint y: 184, distance: 415.0
drag, startPoint x: 324, startPoint y: 184, endPoint x: 504, endPoint y: 194, distance: 180.3
click at [504, 194] on select "26F Balgownie Crescent, Thornliebank, Glasgow, Lanarkshire, G46 7ET (1020337101…" at bounding box center [465, 188] width 269 height 15
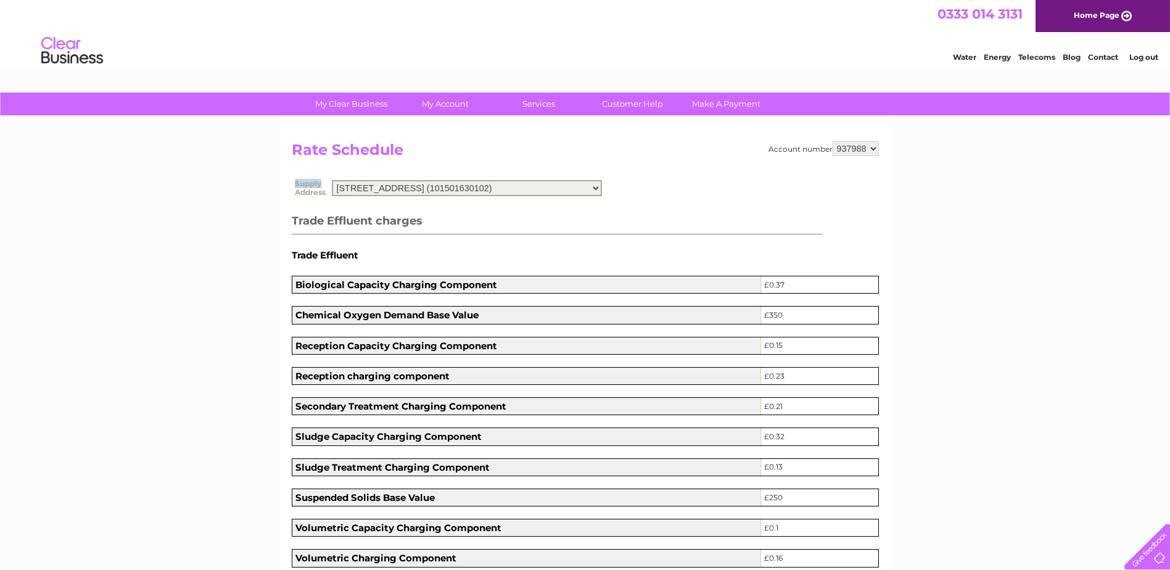
click at [602, 188] on select "26F Balgownie Crescent, Thornliebank, Glasgow, Lanarkshire, G46 7ET (1020337101…" at bounding box center [467, 188] width 270 height 16
copy table "Supply"
click at [600, 185] on select "26F Balgownie Crescent, Thornliebank, Glasgow, Lanarkshire, G46 7ET (1020337101…" at bounding box center [465, 188] width 269 height 15
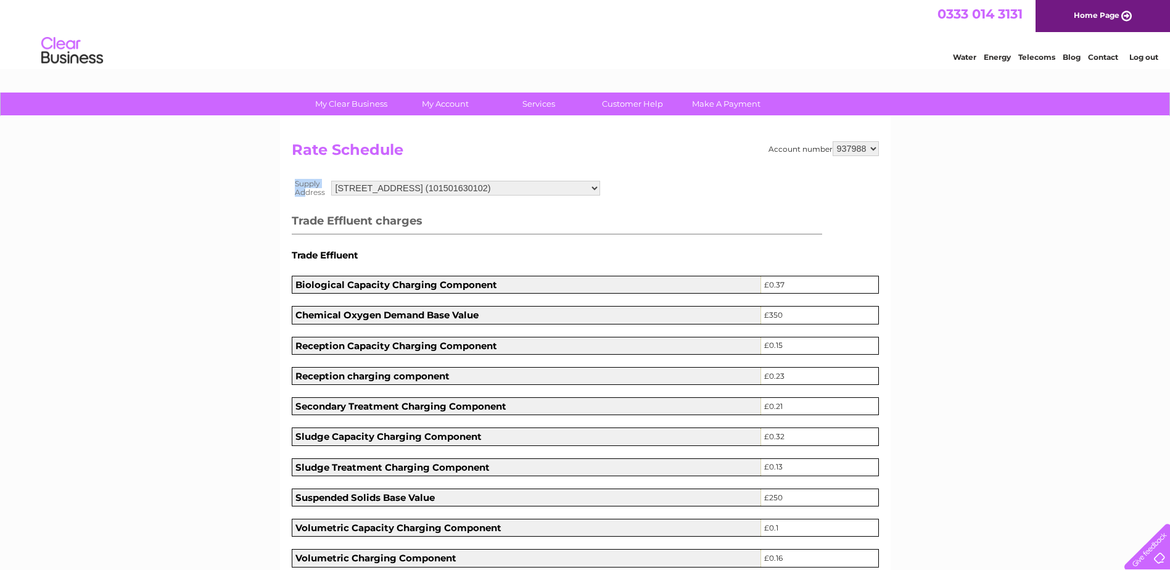
drag, startPoint x: 721, startPoint y: 186, endPoint x: 303, endPoint y: 191, distance: 417.5
drag, startPoint x: 303, startPoint y: 191, endPoint x: 107, endPoint y: 224, distance: 199.5
click at [600, 189] on select "26F Balgownie Crescent, Thornliebank, Glasgow, Lanarkshire, G46 7ET (1020337101…" at bounding box center [465, 188] width 269 height 15
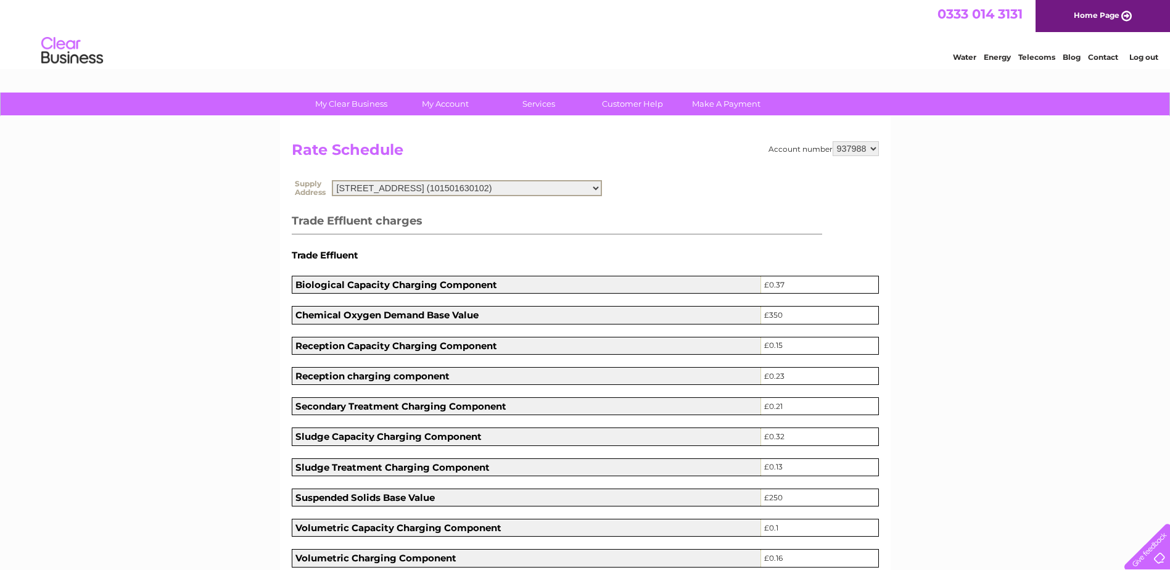
select select "524779"
click at [332, 180] on select "26F Balgownie Crescent, Thornliebank, Glasgow, Lanarkshire, G46 7ET (1020337101…" at bounding box center [467, 188] width 270 height 16
